Goal: Check status: Check status

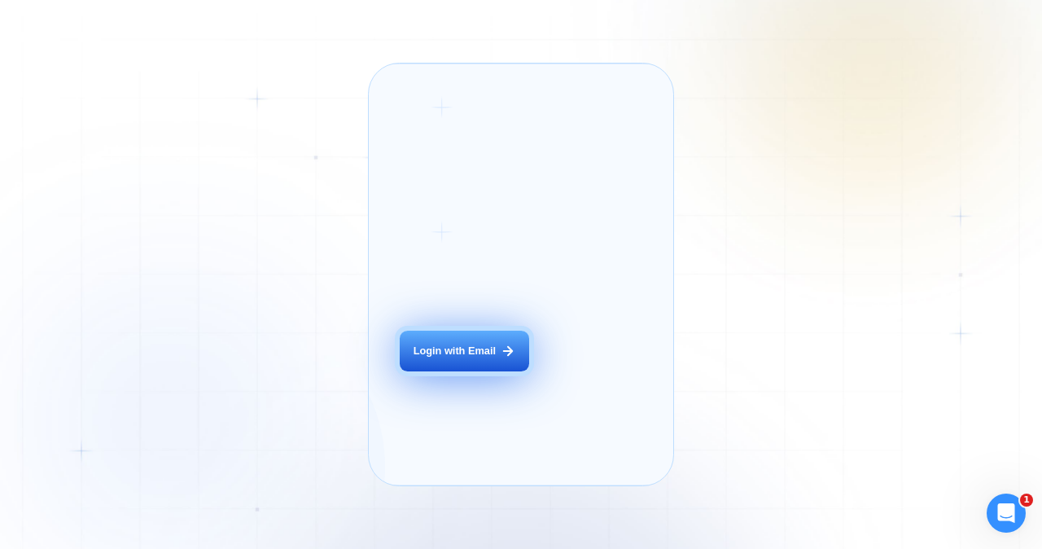
click at [444, 358] on div "Login with Email" at bounding box center [454, 350] width 82 height 15
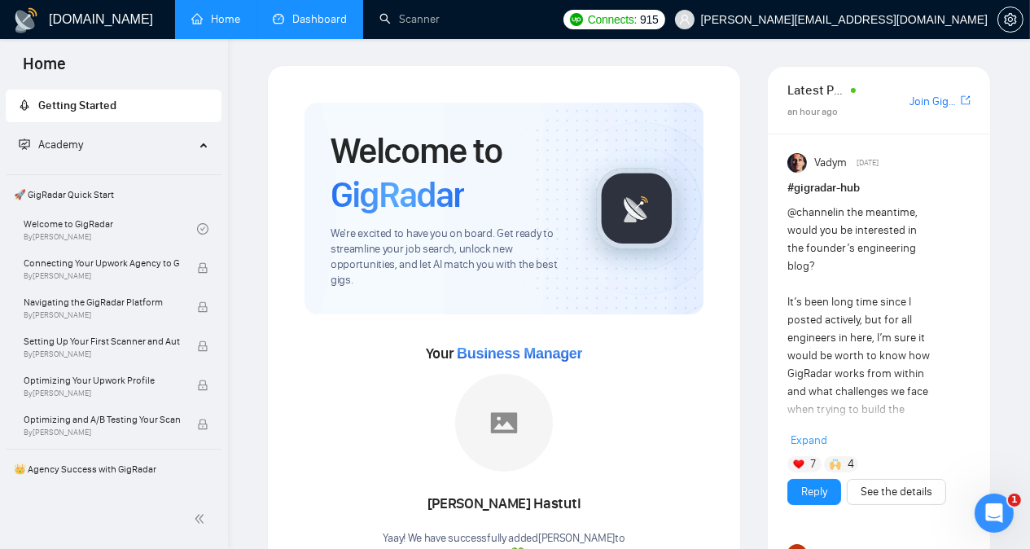
click at [314, 15] on link "Dashboard" at bounding box center [310, 19] width 74 height 14
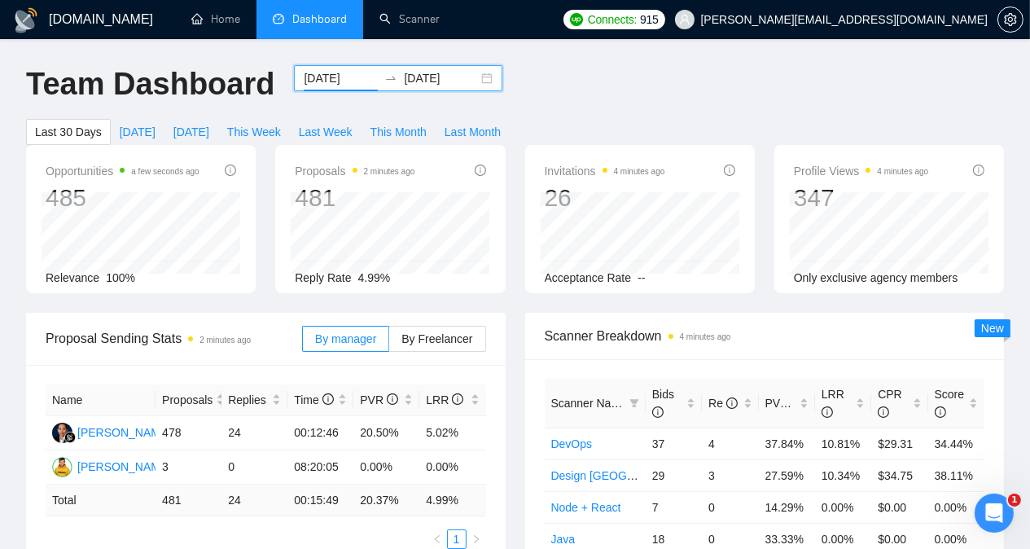
click at [304, 79] on input "[DATE]" at bounding box center [341, 78] width 74 height 18
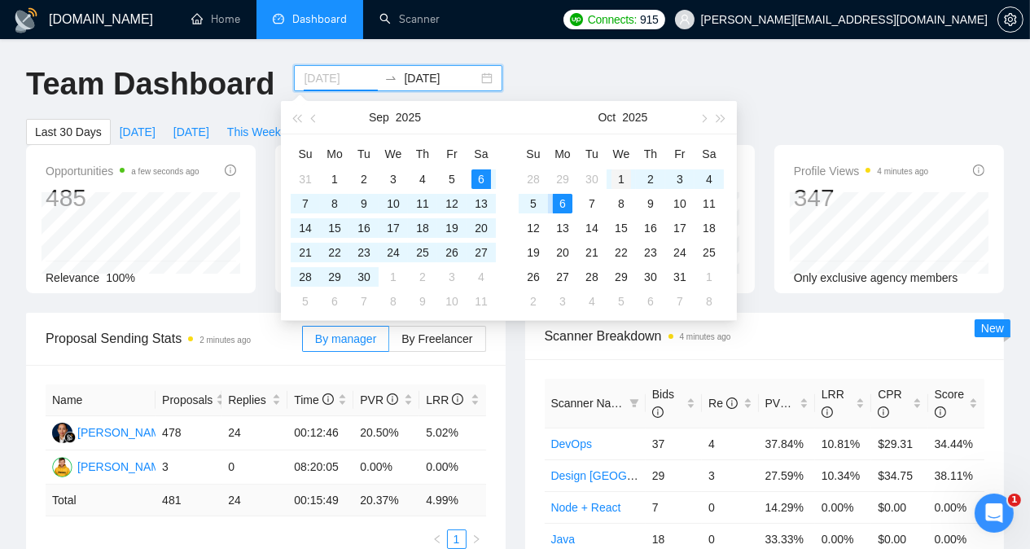
type input "[DATE]"
click at [631, 178] on div "1" at bounding box center [621, 179] width 20 height 20
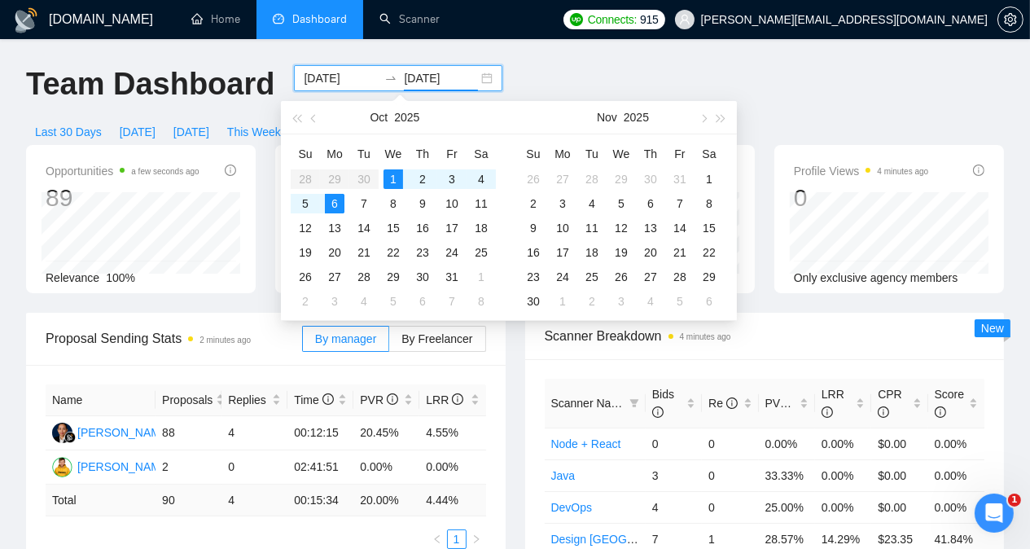
type input "[DATE]"
click at [397, 180] on div "1" at bounding box center [393, 179] width 20 height 20
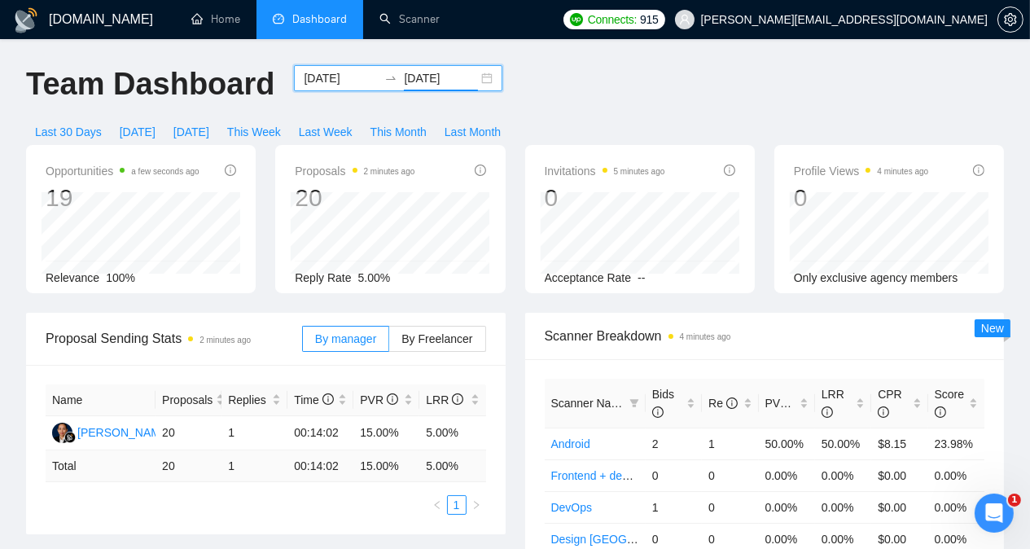
click at [335, 74] on input "[DATE]" at bounding box center [341, 78] width 74 height 18
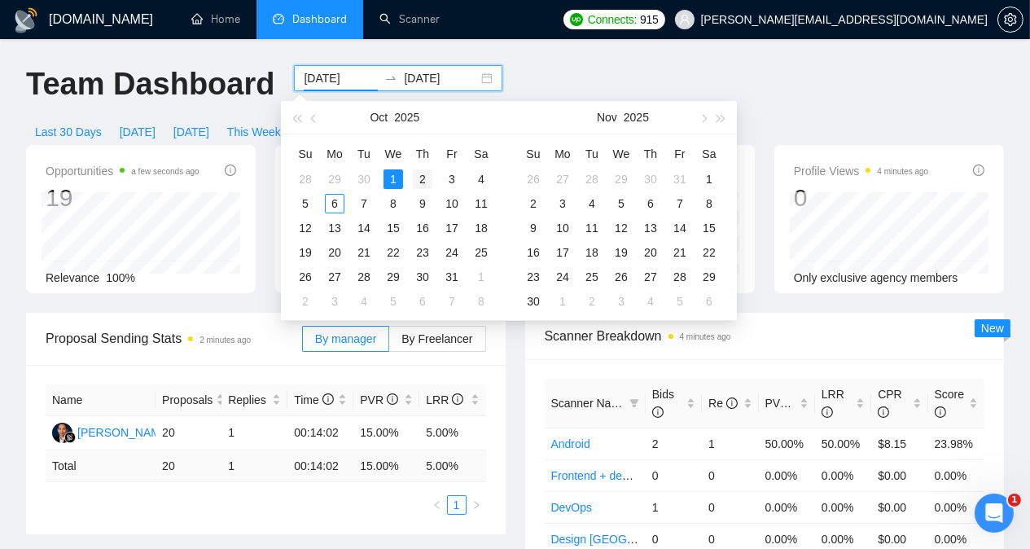
type input "[DATE]"
click at [422, 174] on div "2" at bounding box center [423, 179] width 20 height 20
type input "[DATE]"
click at [421, 182] on div "2" at bounding box center [423, 179] width 20 height 20
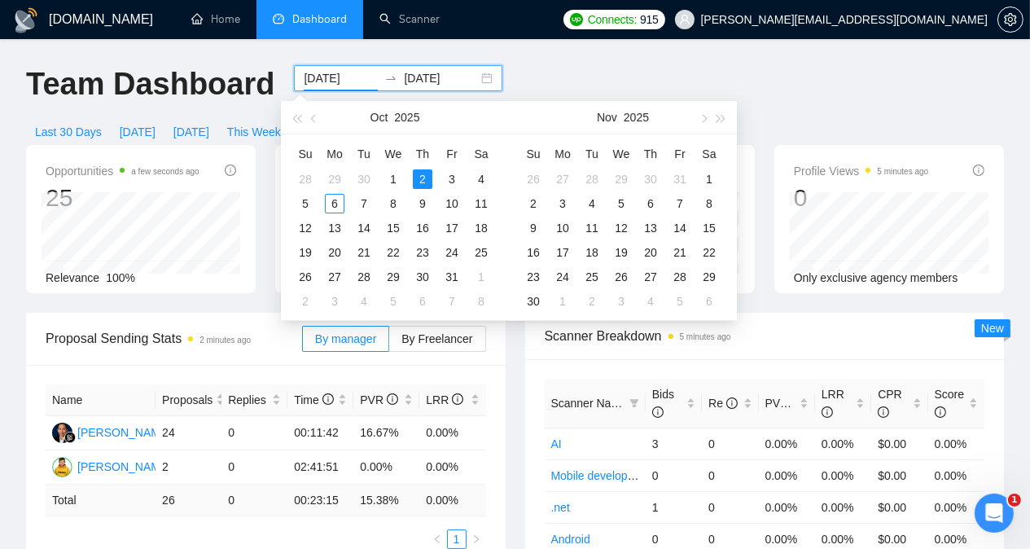
click at [333, 81] on input "[DATE]" at bounding box center [341, 78] width 74 height 18
type input "[DATE]"
click at [447, 177] on div "3" at bounding box center [452, 179] width 20 height 20
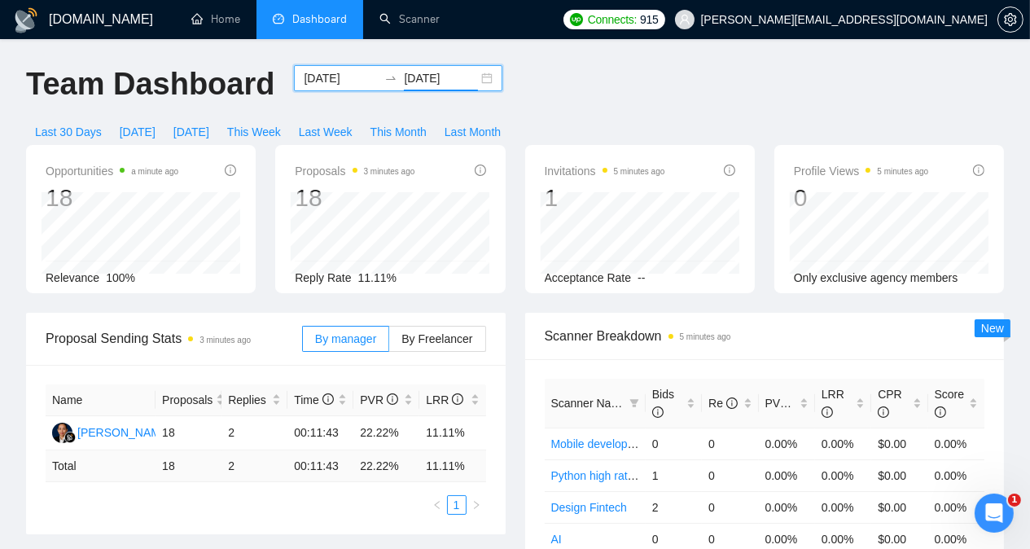
click at [409, 85] on input "[DATE]" at bounding box center [441, 78] width 74 height 18
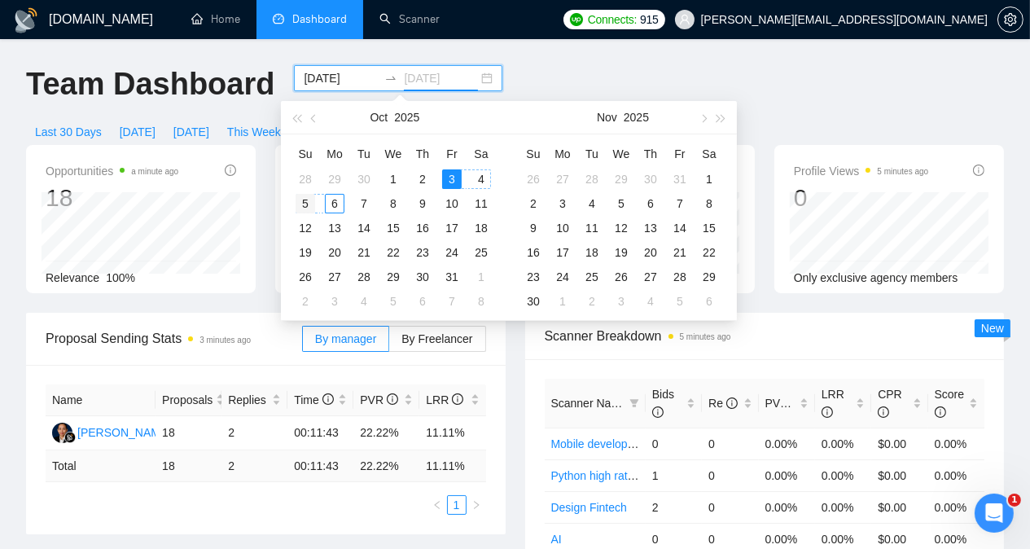
type input "[DATE]"
click at [308, 203] on div "5" at bounding box center [305, 204] width 20 height 20
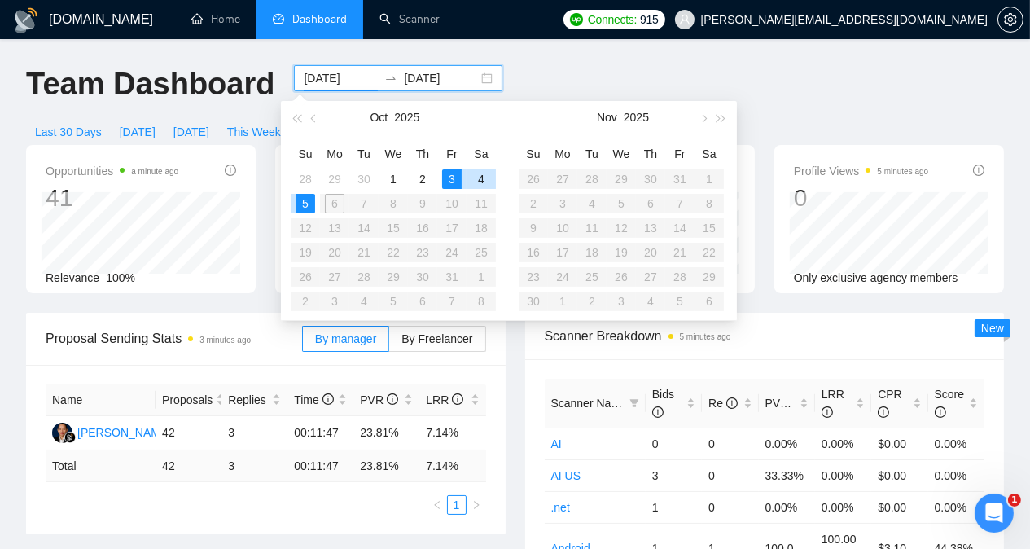
type input "[DATE]"
